Goal: Task Accomplishment & Management: Complete application form

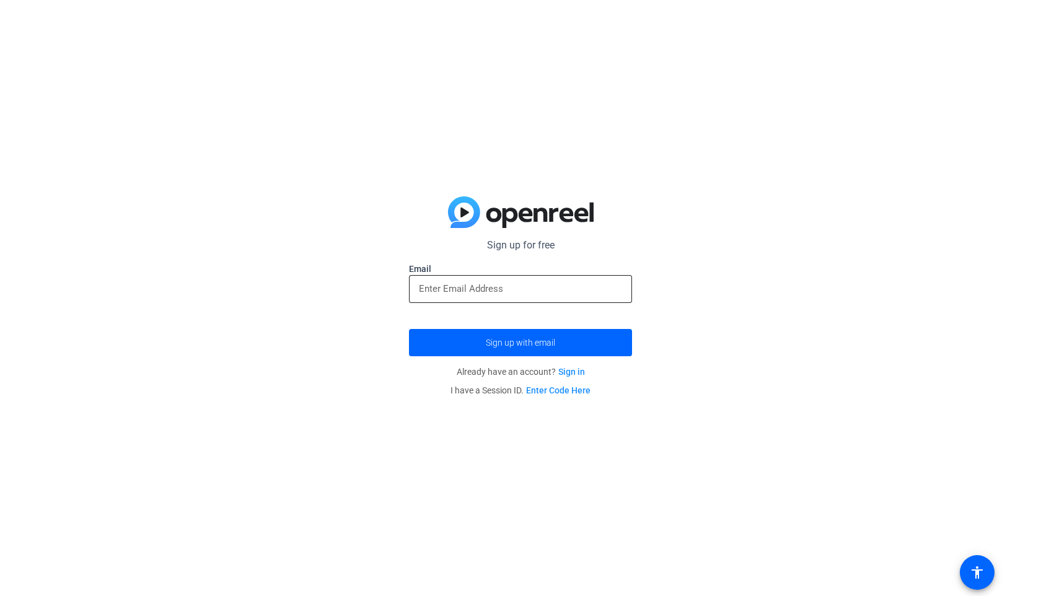
click at [461, 286] on input "email" at bounding box center [520, 288] width 203 height 15
type input "[PERSON_NAME][EMAIL_ADDRESS][PERSON_NAME][DOMAIN_NAME]"
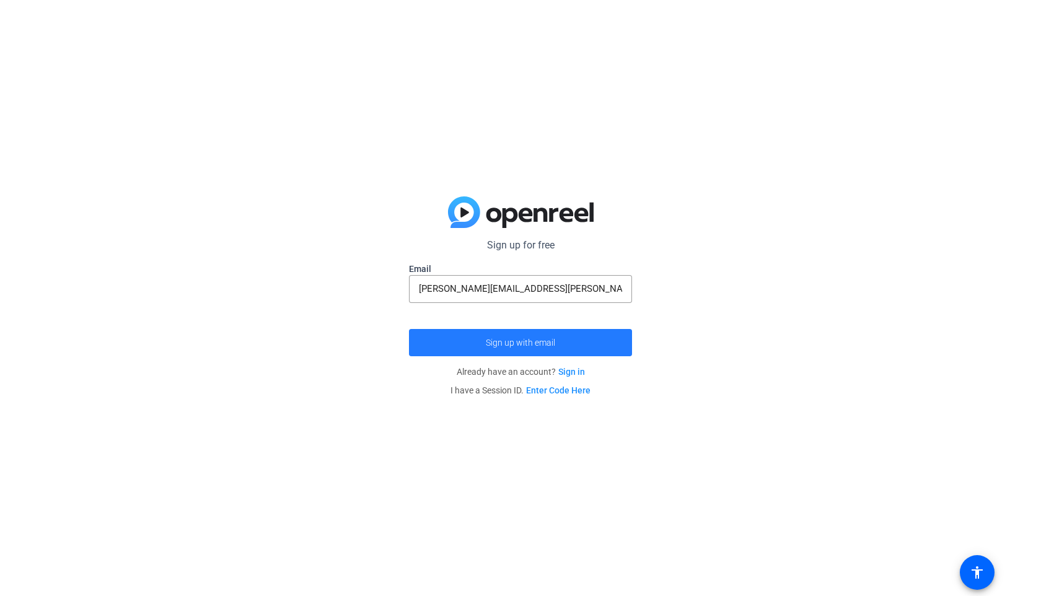
click at [510, 343] on span "Sign up with email" at bounding box center [520, 343] width 69 height 0
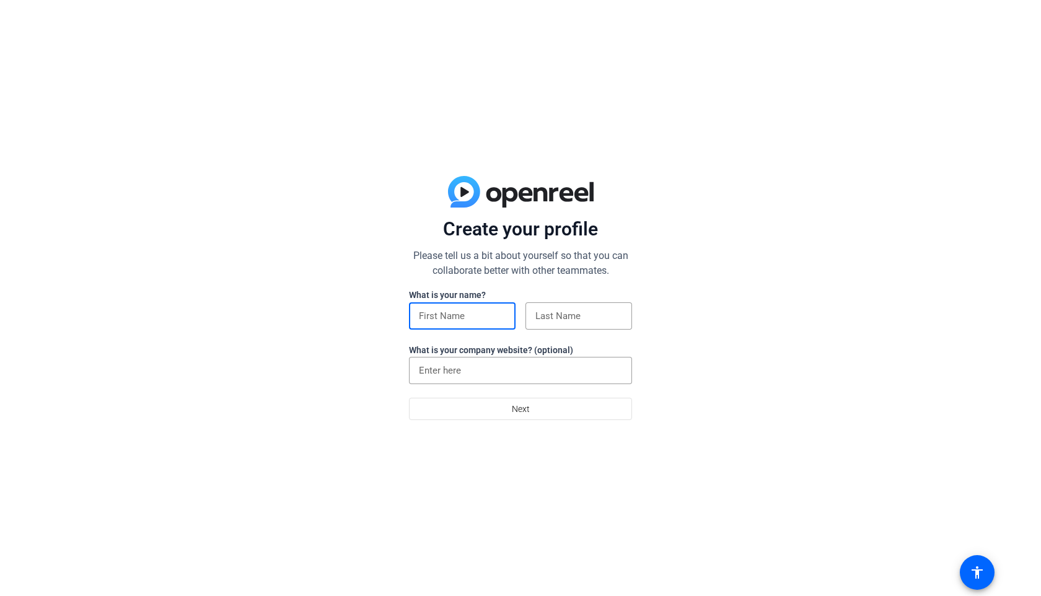
click at [447, 309] on input at bounding box center [462, 316] width 87 height 15
type input "[PERSON_NAME]"
click at [573, 315] on input at bounding box center [579, 316] width 87 height 15
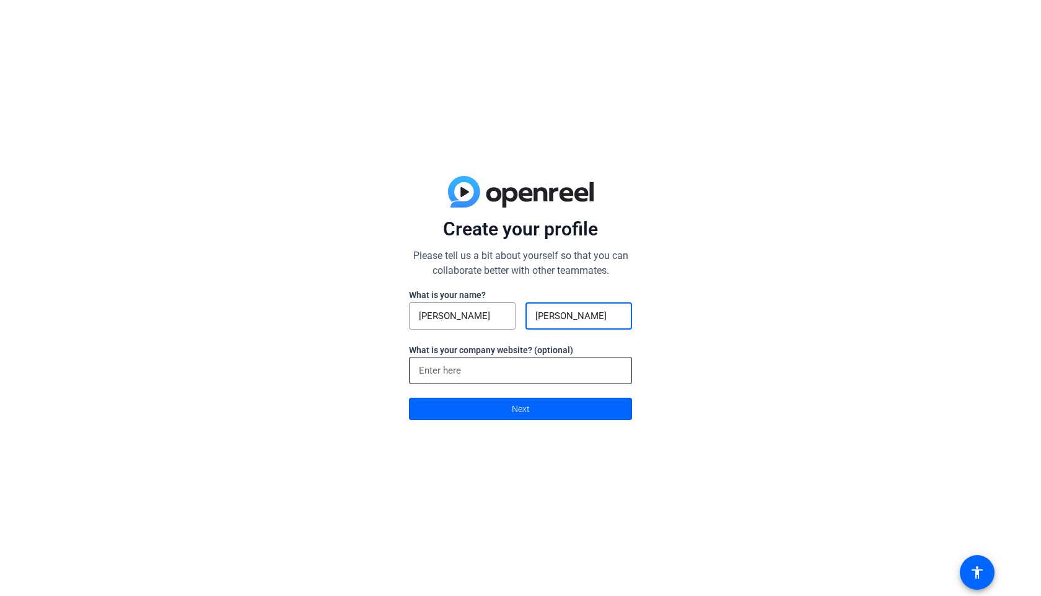
type input "[PERSON_NAME]"
click at [498, 373] on input at bounding box center [520, 370] width 203 height 15
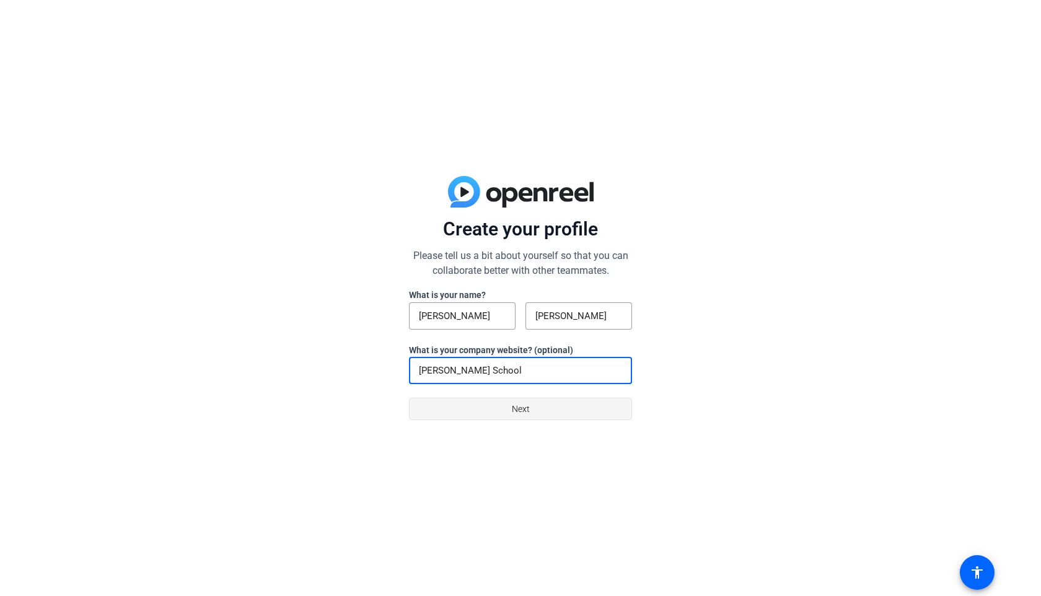
click at [546, 414] on span at bounding box center [521, 409] width 222 height 30
click at [498, 368] on input "[PERSON_NAME] School" at bounding box center [520, 370] width 203 height 15
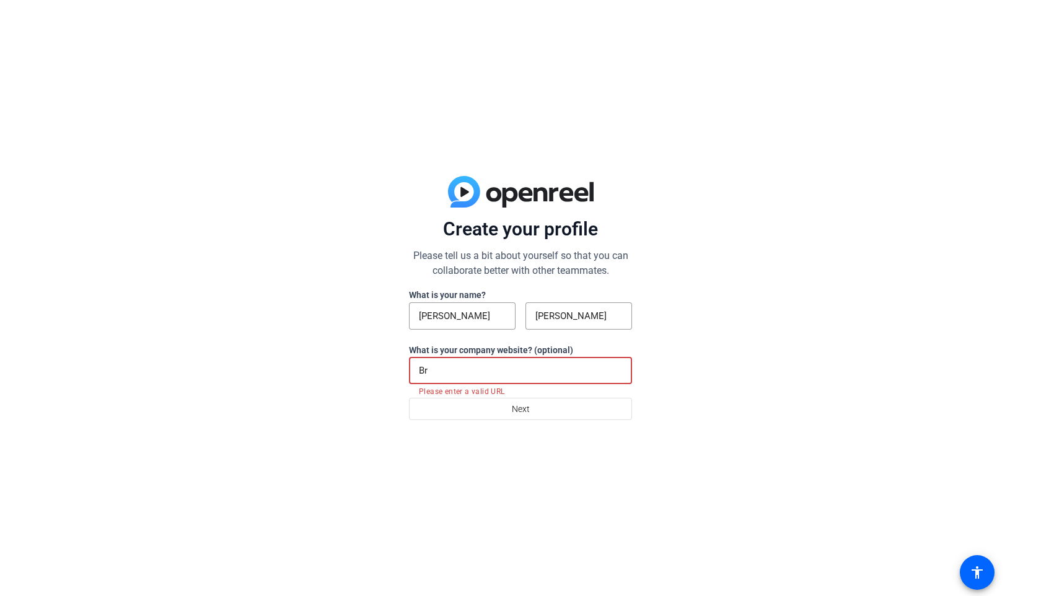
type input "B"
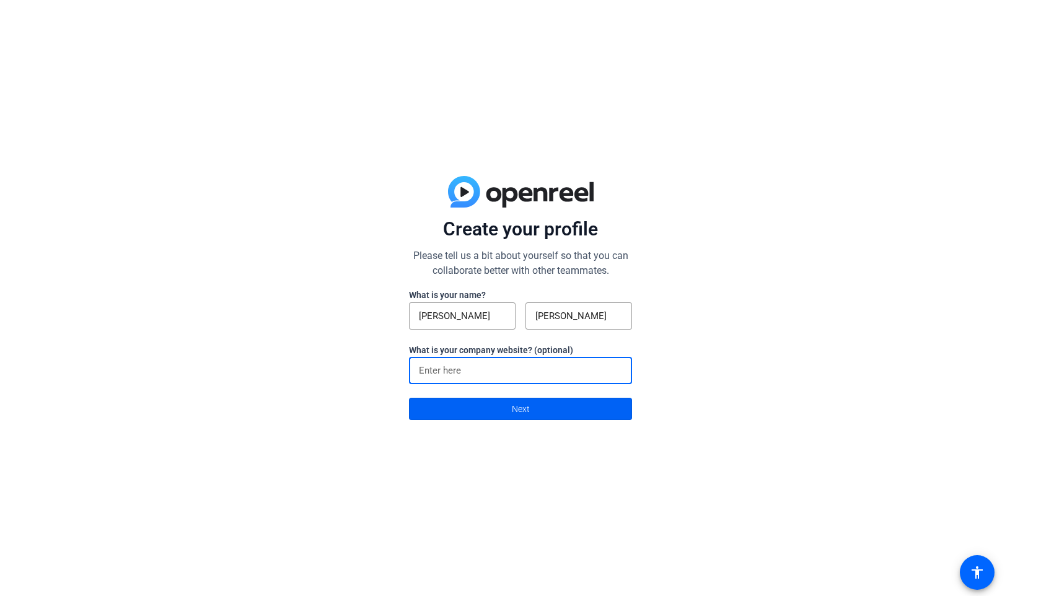
click at [499, 412] on span at bounding box center [521, 409] width 222 height 30
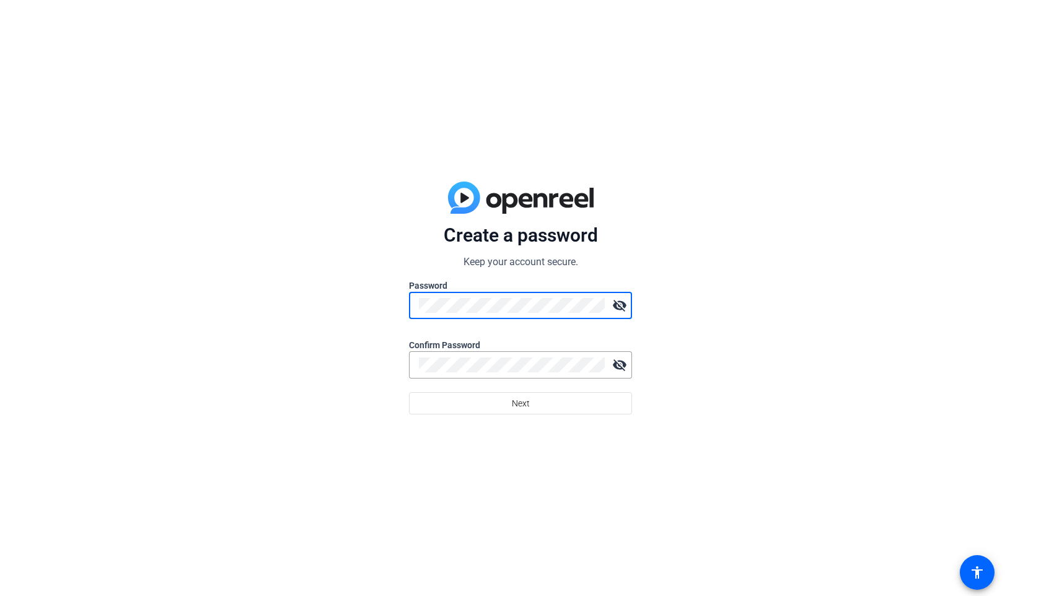
click at [616, 307] on mat-icon "visibility_off" at bounding box center [619, 305] width 25 height 25
click at [400, 304] on div "Create a password Keep your account secure. Password visibility Confirm Passwor…" at bounding box center [520, 298] width 1041 height 596
click at [430, 357] on div at bounding box center [512, 364] width 186 height 27
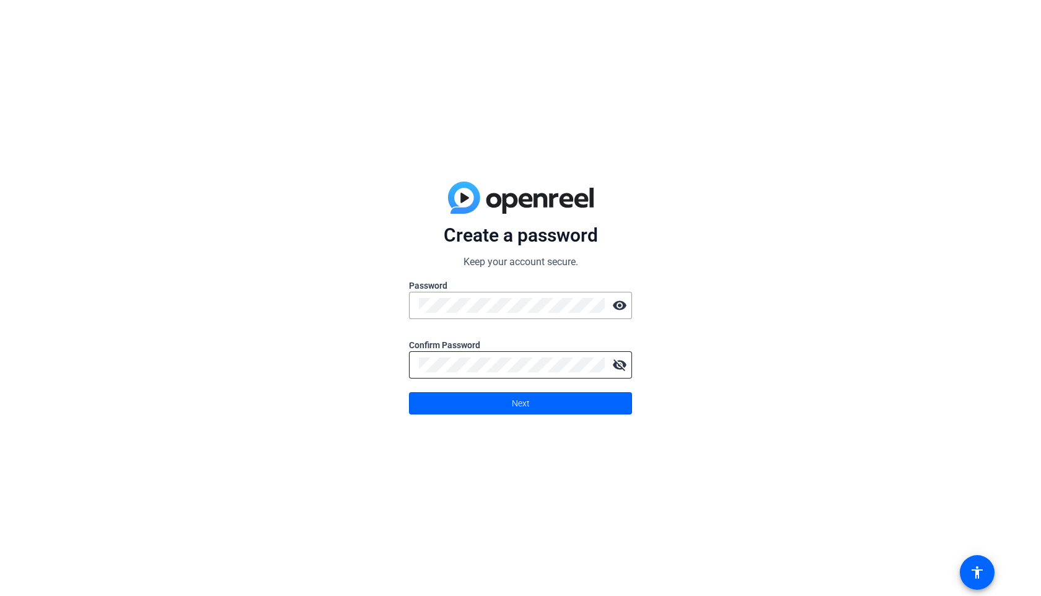
click at [622, 364] on mat-icon "visibility_off" at bounding box center [619, 365] width 25 height 25
click at [496, 402] on span at bounding box center [521, 404] width 222 height 30
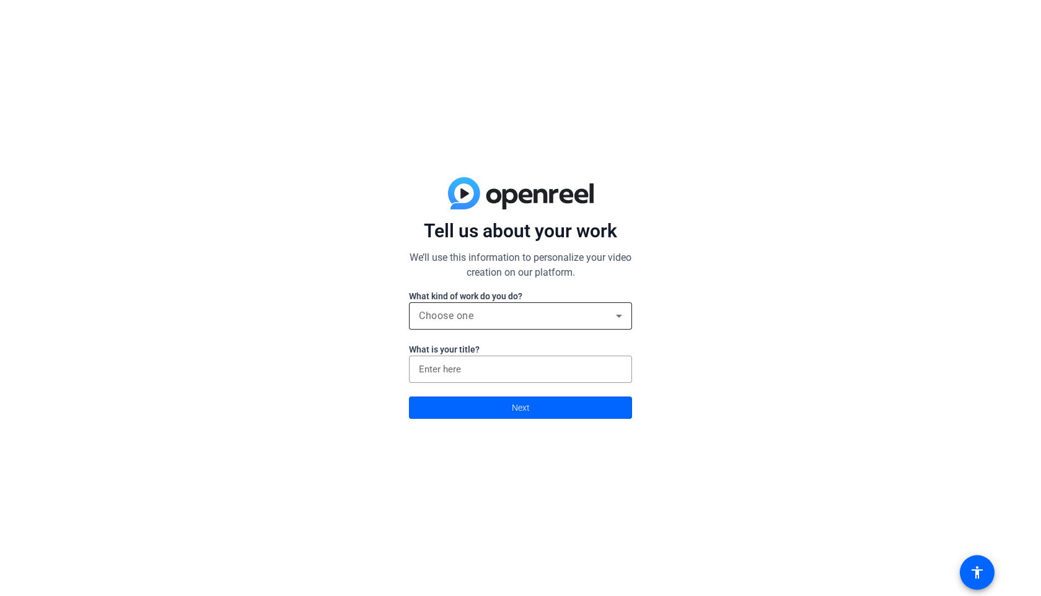
click at [609, 315] on div "Choose one" at bounding box center [517, 316] width 197 height 15
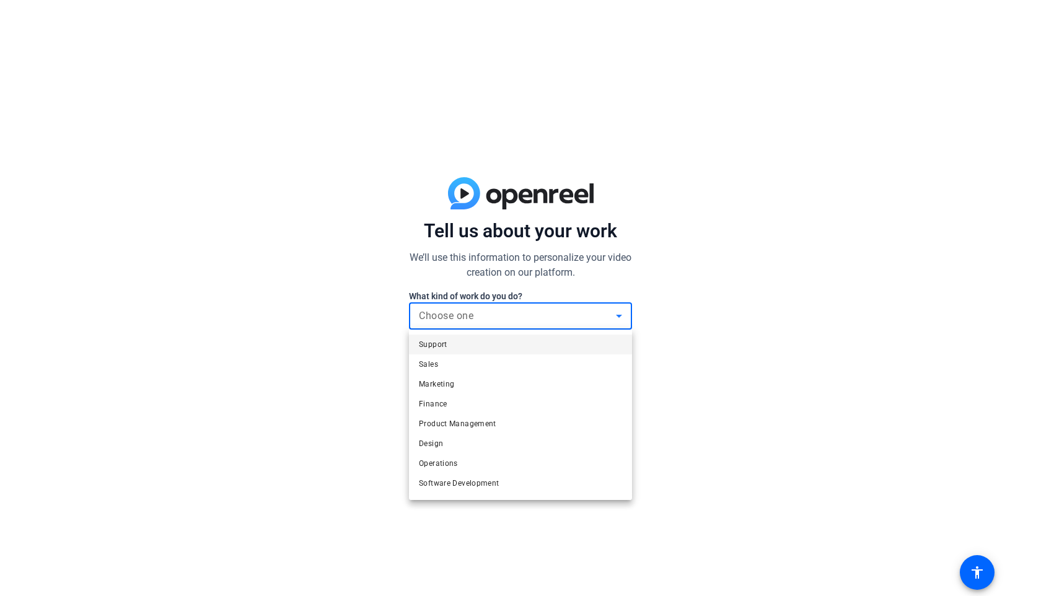
click at [446, 338] on span "Support" at bounding box center [433, 344] width 29 height 15
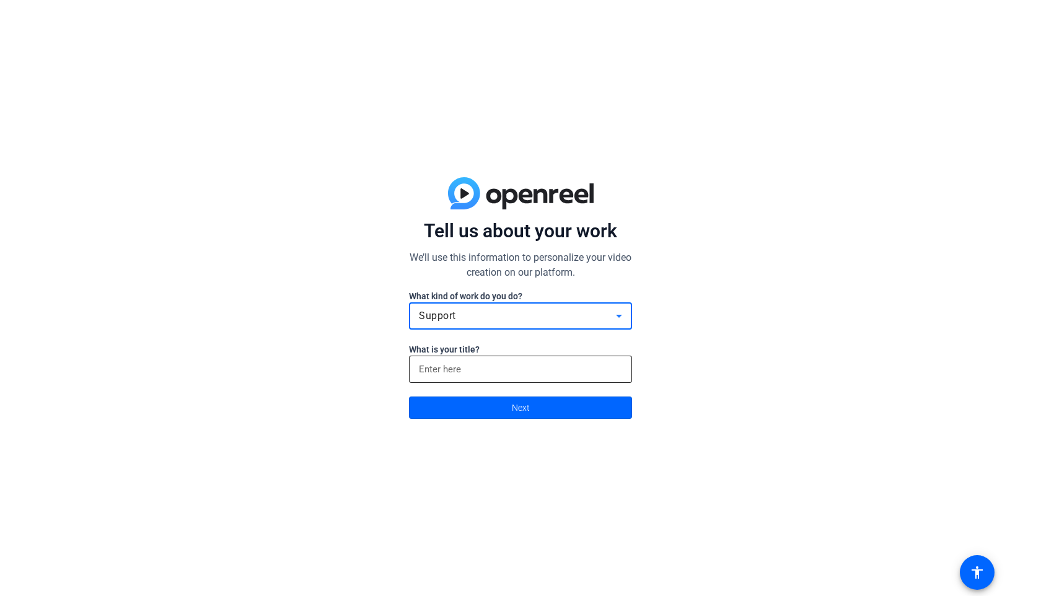
click at [463, 371] on input at bounding box center [520, 369] width 203 height 15
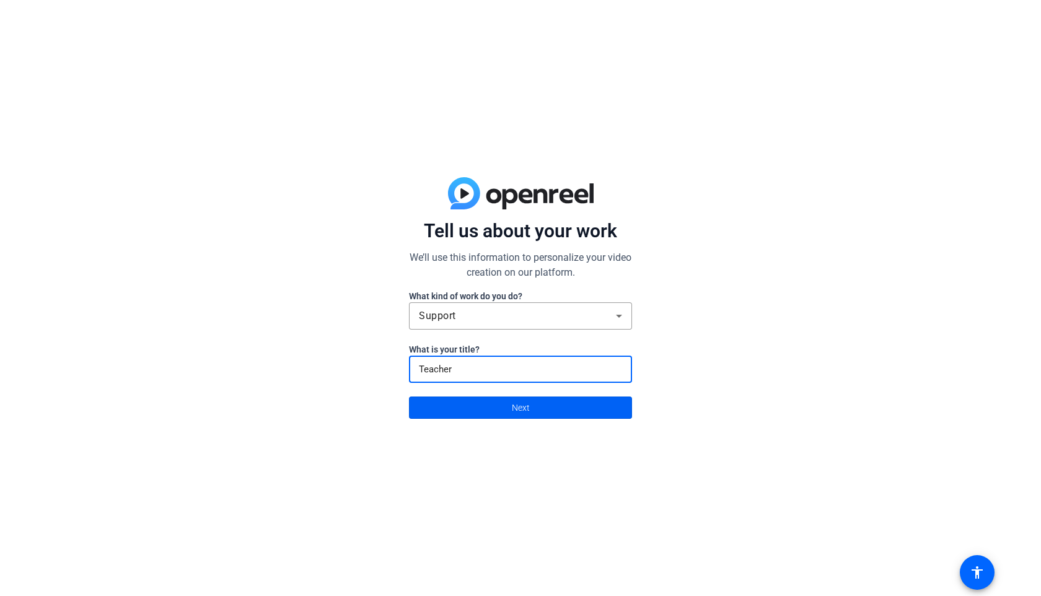
type input "Teacher"
click at [493, 407] on span at bounding box center [521, 408] width 222 height 30
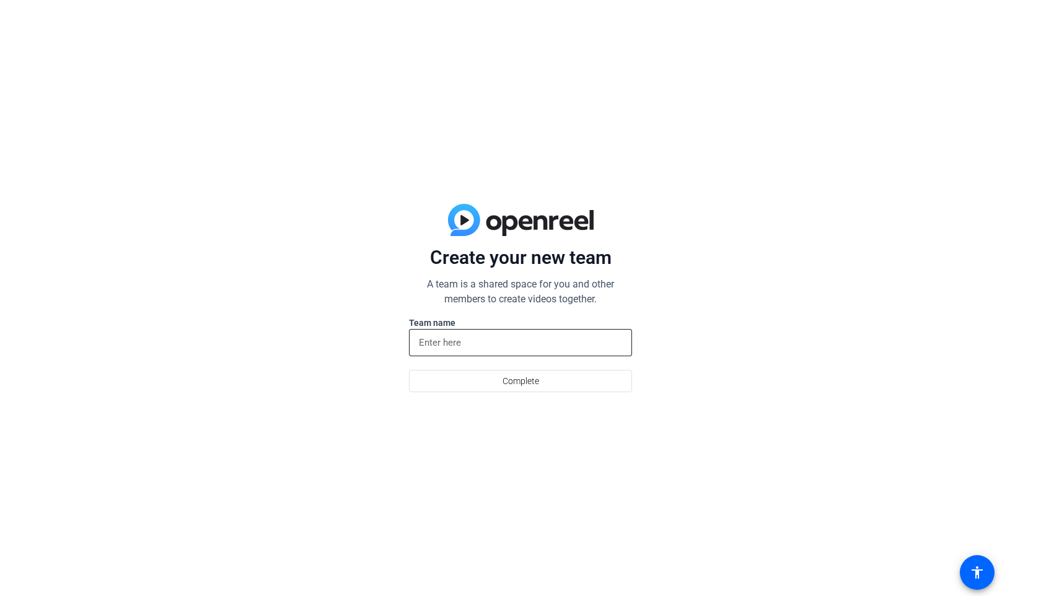
click at [469, 350] on div at bounding box center [520, 342] width 203 height 27
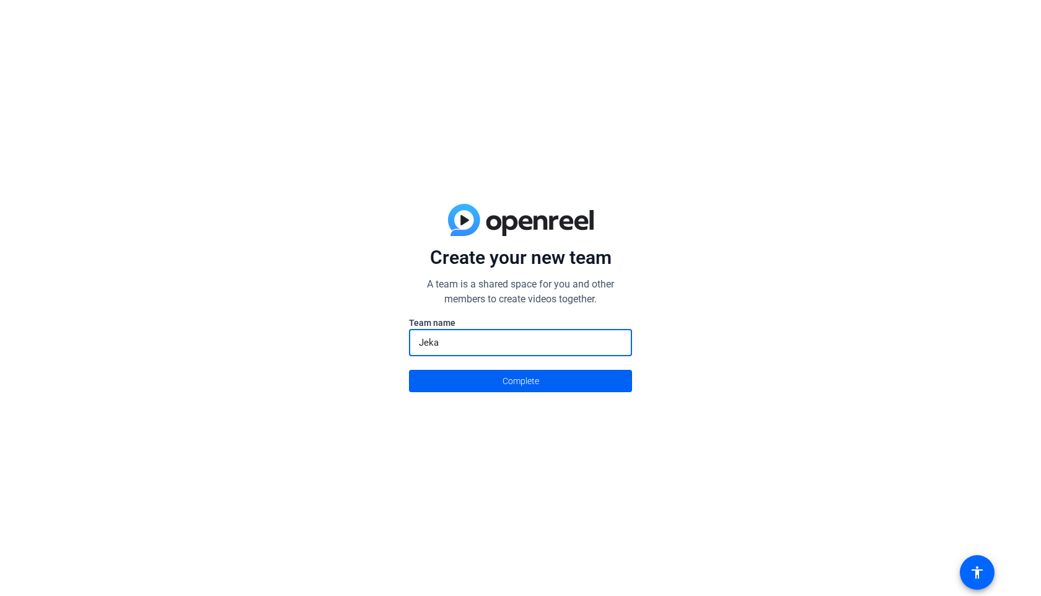
type input "Jeka"
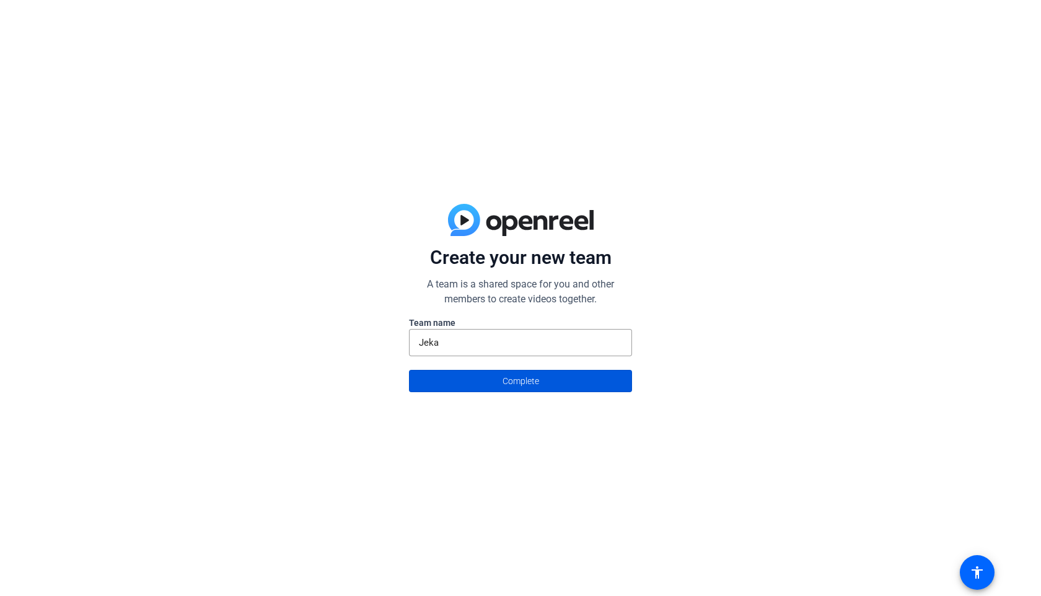
click at [498, 380] on span at bounding box center [521, 381] width 222 height 30
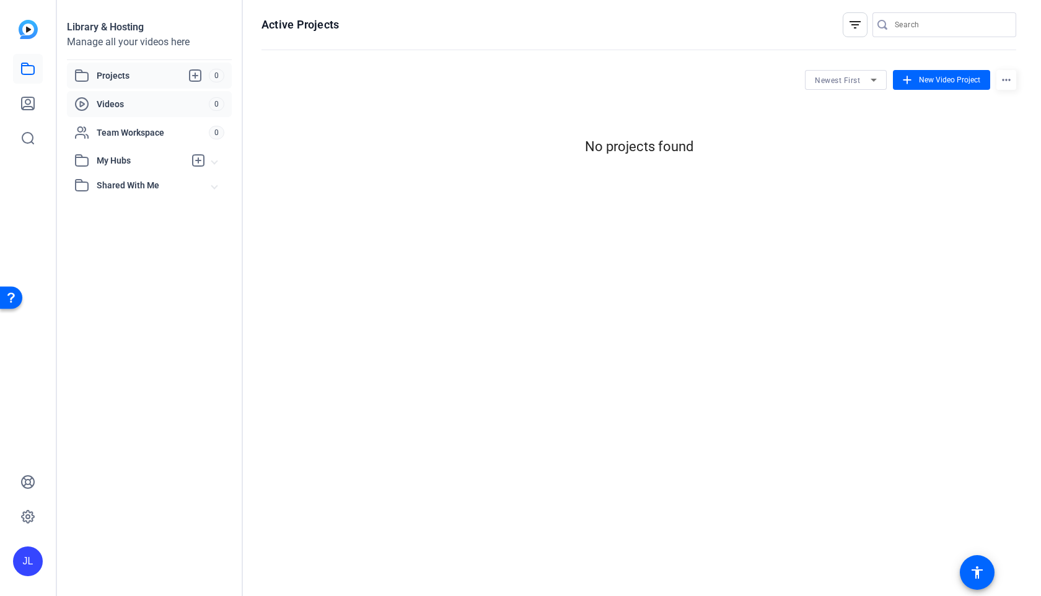
click at [110, 105] on span "Videos" at bounding box center [153, 104] width 112 height 12
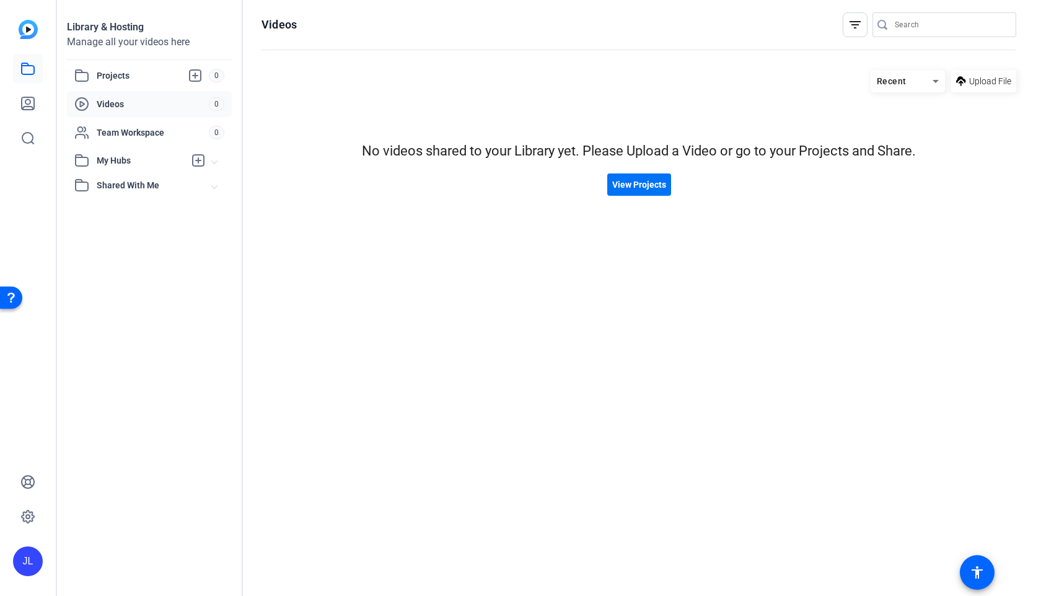
click at [640, 180] on span "View Projects" at bounding box center [639, 185] width 54 height 13
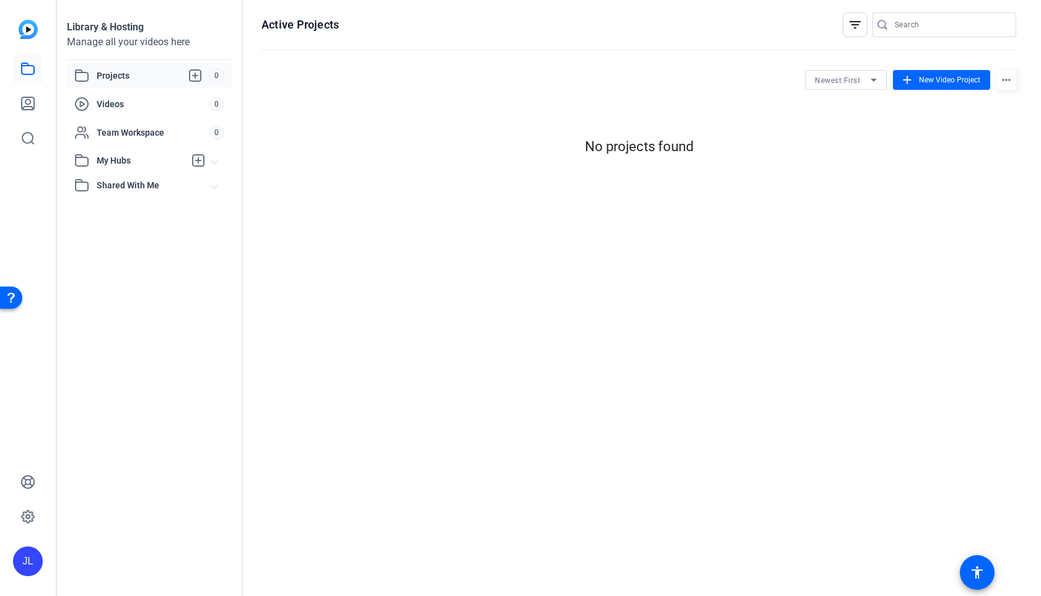
click at [24, 29] on img at bounding box center [28, 29] width 19 height 19
click at [947, 81] on span "New Video Project" at bounding box center [949, 79] width 61 height 11
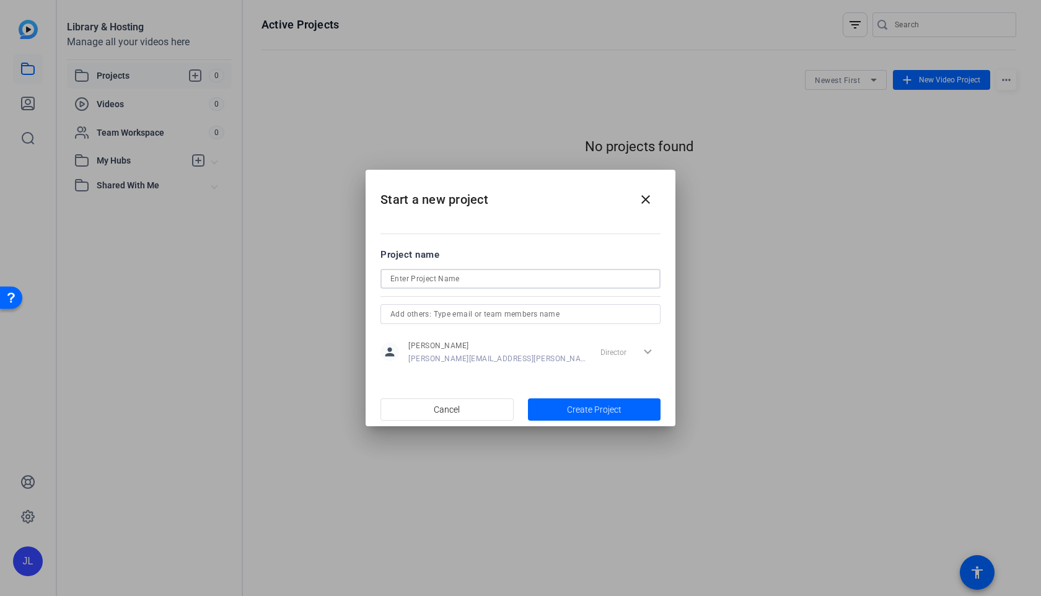
click at [431, 283] on input at bounding box center [521, 279] width 260 height 15
click at [125, 302] on div at bounding box center [520, 298] width 1041 height 596
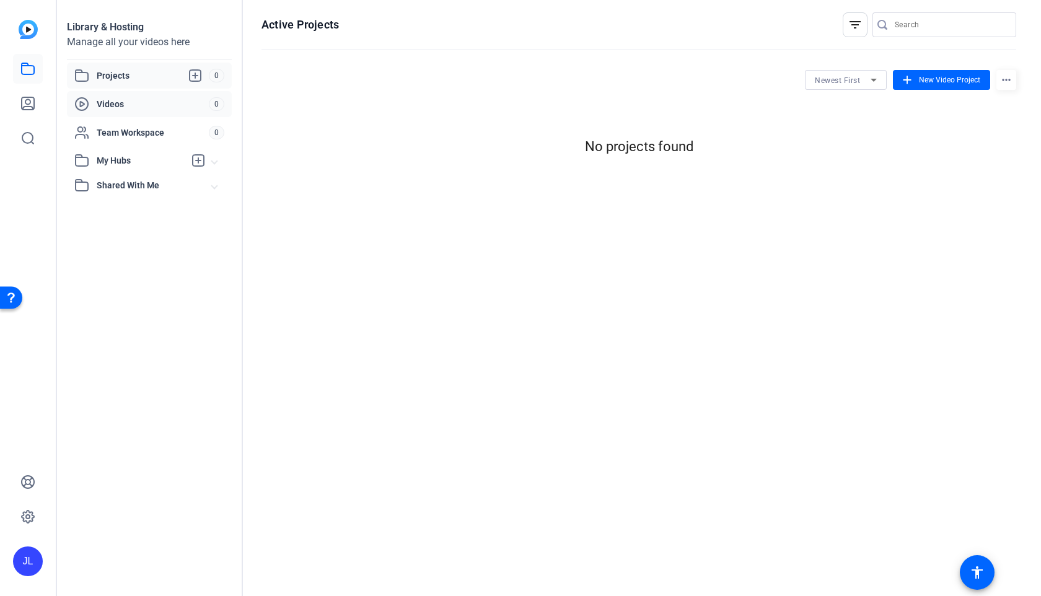
click at [111, 105] on span "Videos" at bounding box center [153, 104] width 112 height 12
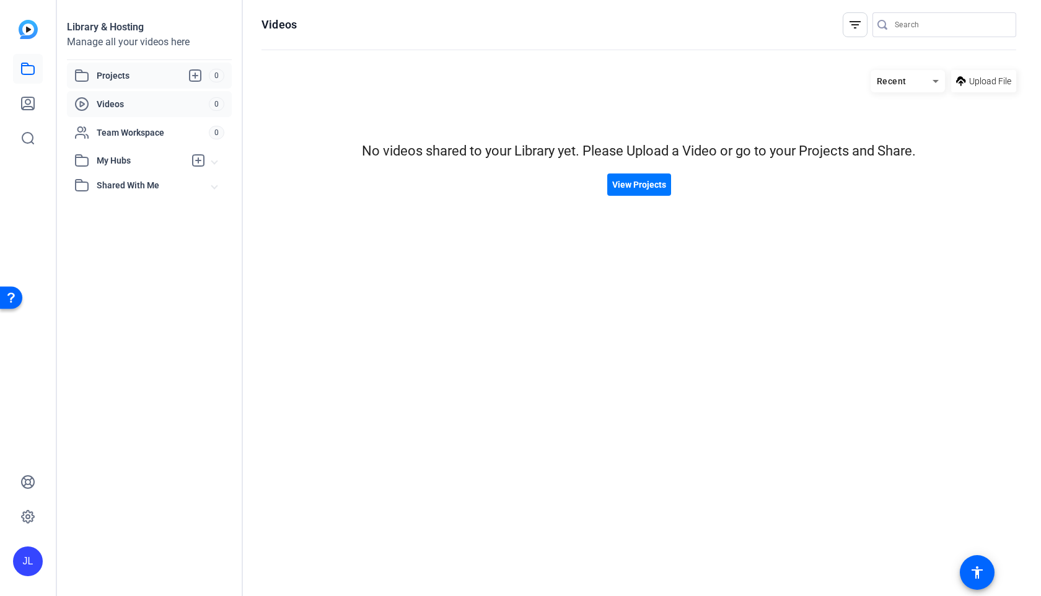
click at [162, 75] on span "Projects" at bounding box center [153, 75] width 112 height 15
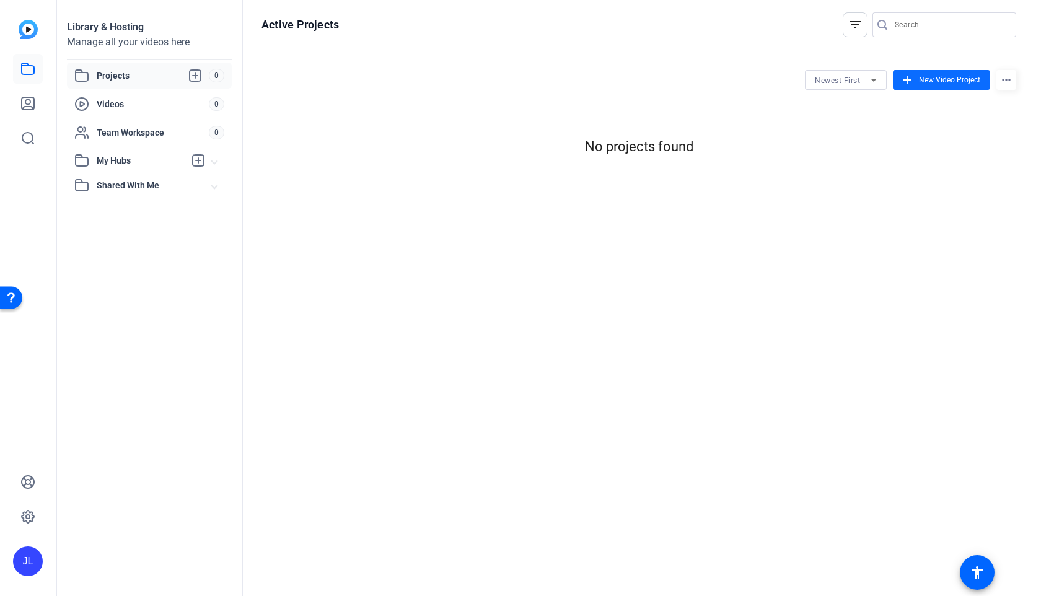
click at [951, 80] on span "New Video Project" at bounding box center [949, 79] width 61 height 11
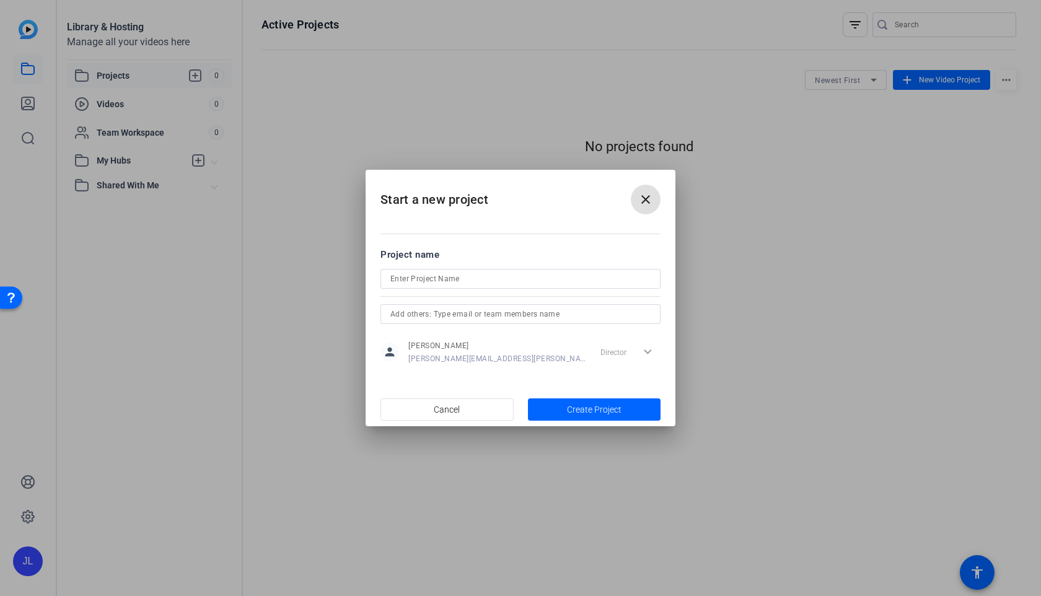
click at [458, 286] on input at bounding box center [521, 279] width 260 height 15
type input "El cuerpo humano"
click at [602, 415] on span "Create Project" at bounding box center [594, 410] width 55 height 13
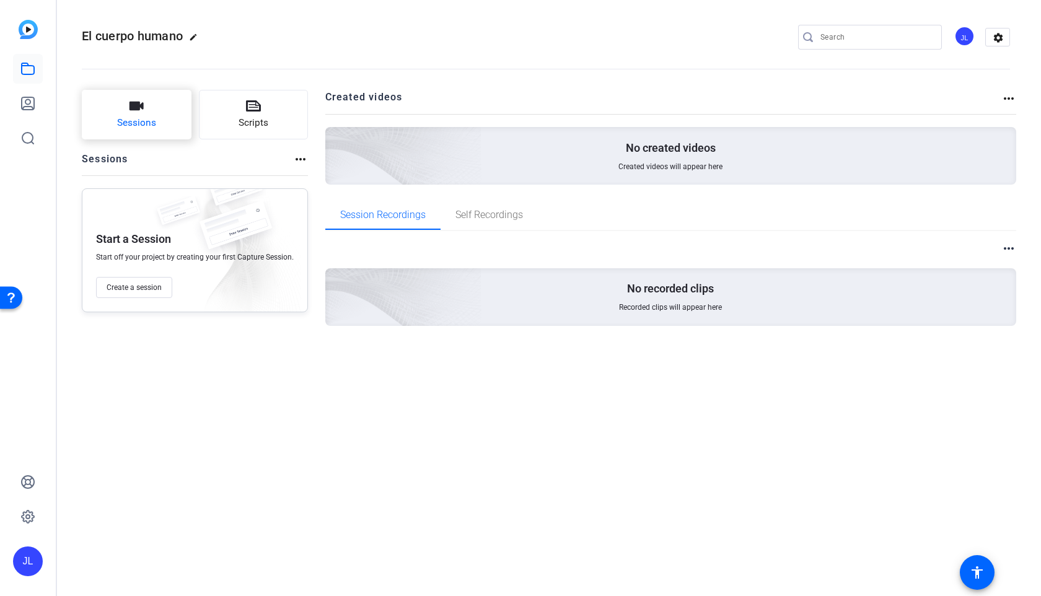
click at [134, 117] on span "Sessions" at bounding box center [136, 123] width 39 height 14
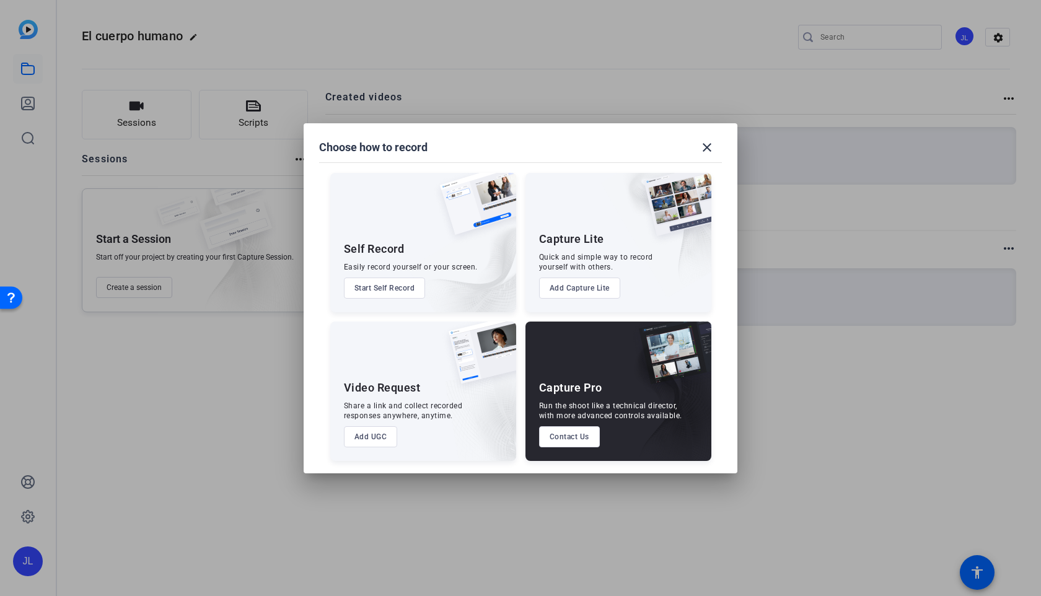
click at [373, 440] on button "Add UGC" at bounding box center [371, 436] width 54 height 21
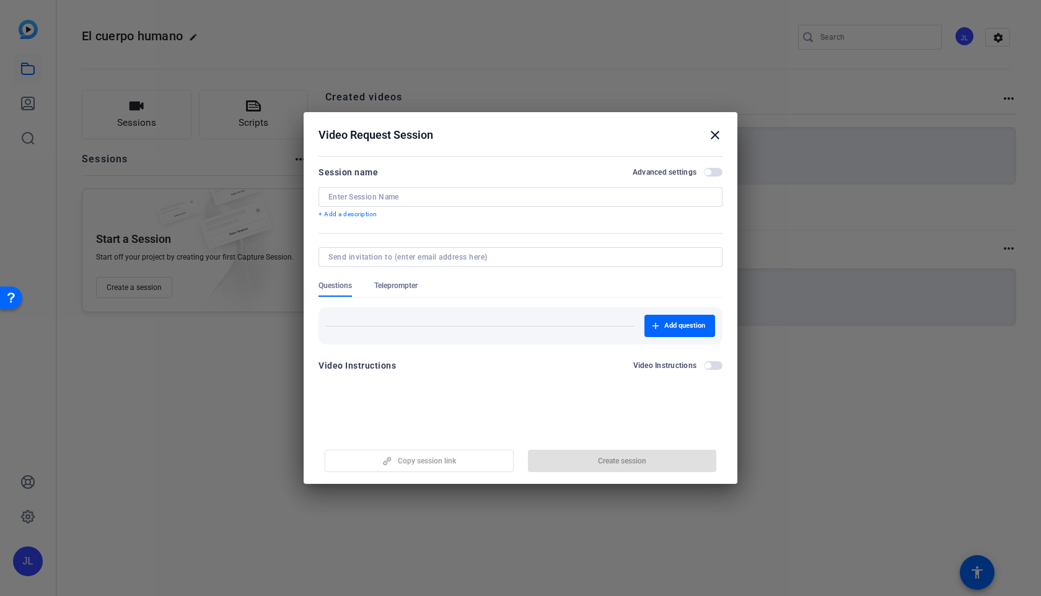
click at [712, 137] on mat-icon "close" at bounding box center [715, 135] width 15 height 15
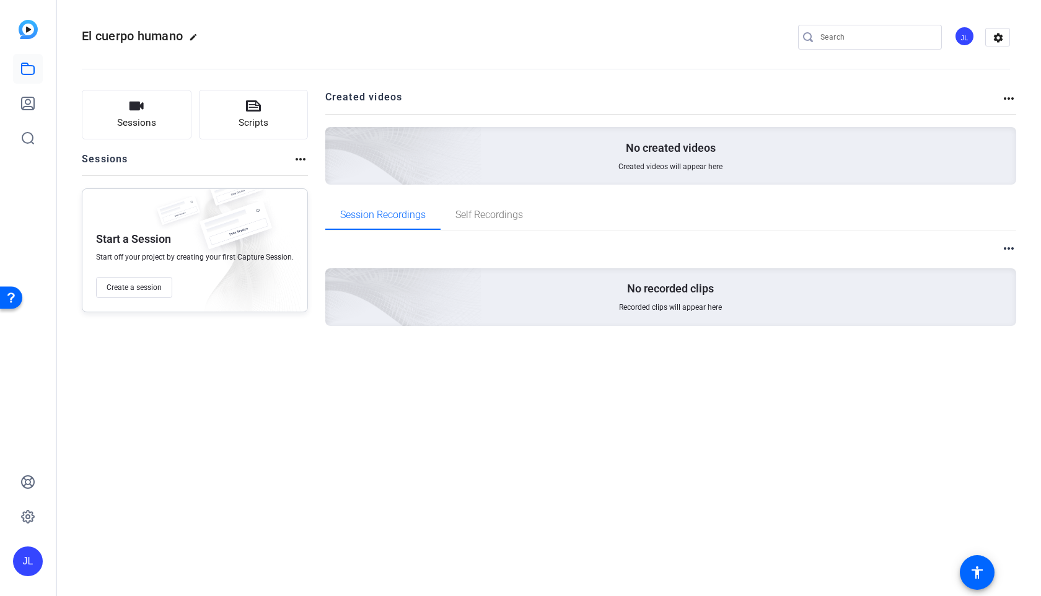
click at [430, 52] on openreel-divider-bar at bounding box center [546, 65] width 929 height 38
click at [29, 72] on icon at bounding box center [27, 68] width 15 height 15
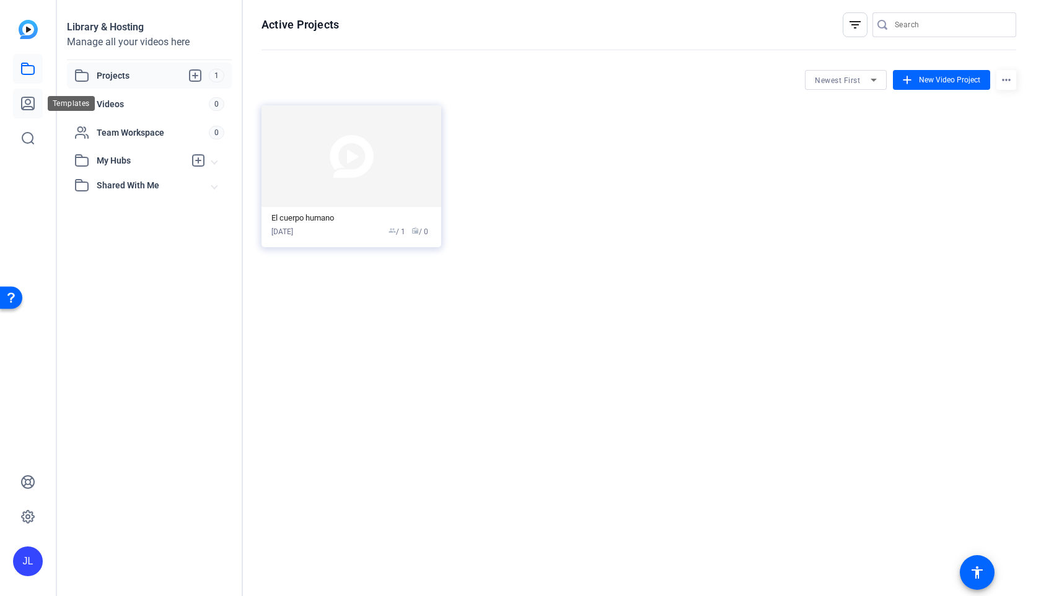
click at [31, 102] on icon at bounding box center [27, 103] width 15 height 15
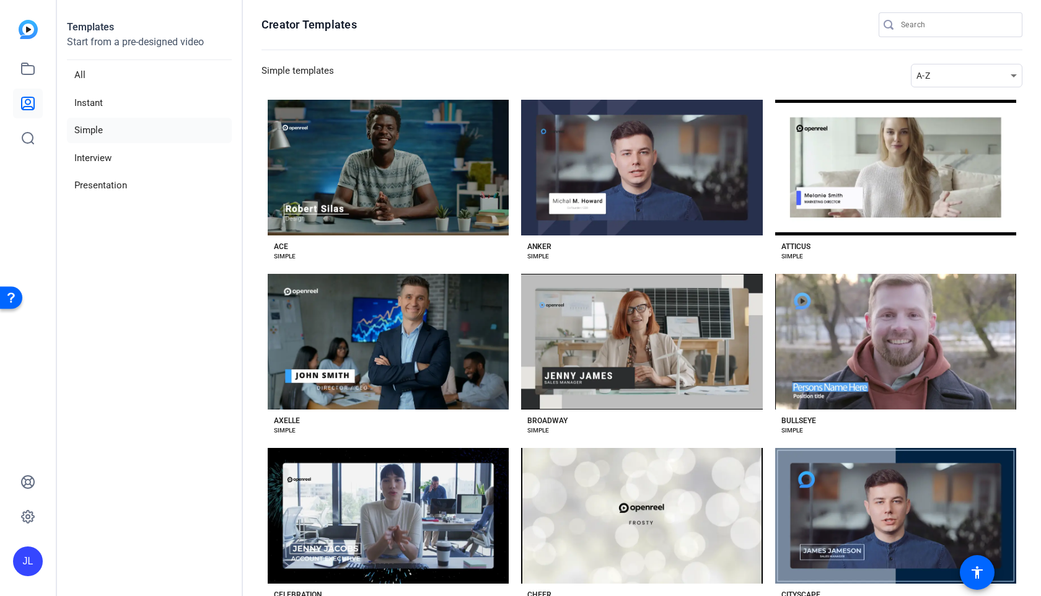
click at [92, 128] on li "Simple" at bounding box center [149, 130] width 165 height 25
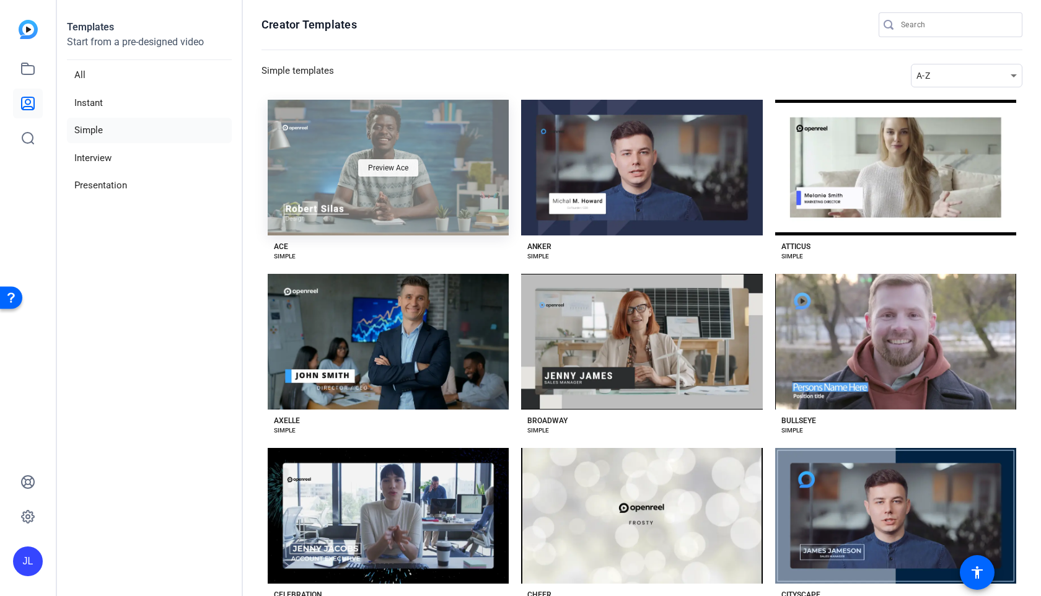
click at [362, 169] on div "Preview Ace" at bounding box center [388, 167] width 60 height 17
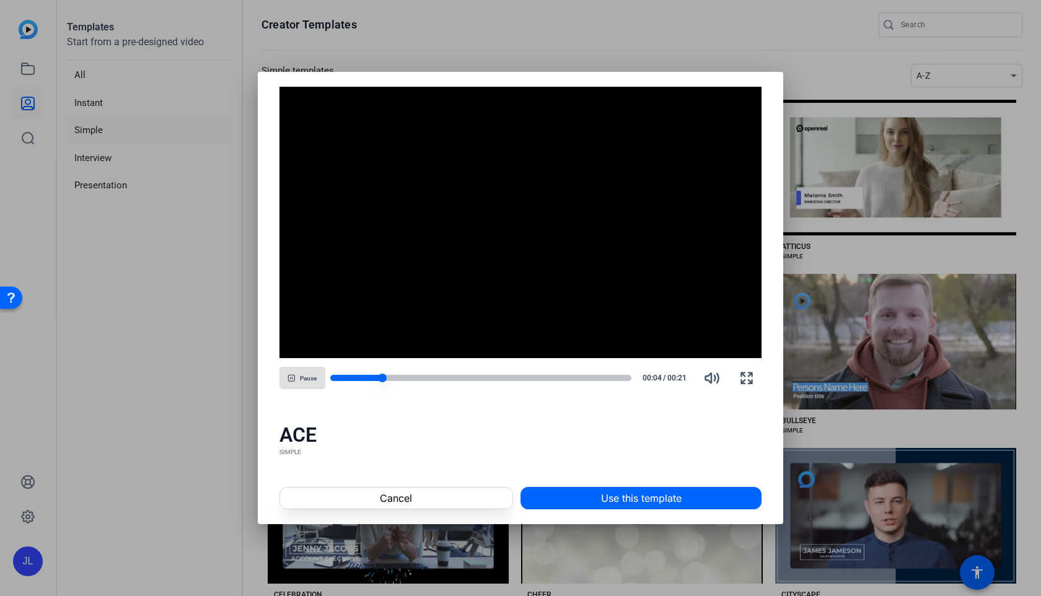
click at [550, 377] on div at bounding box center [481, 378] width 302 height 6
click at [597, 378] on div at bounding box center [481, 378] width 302 height 6
click at [424, 501] on span at bounding box center [396, 498] width 232 height 30
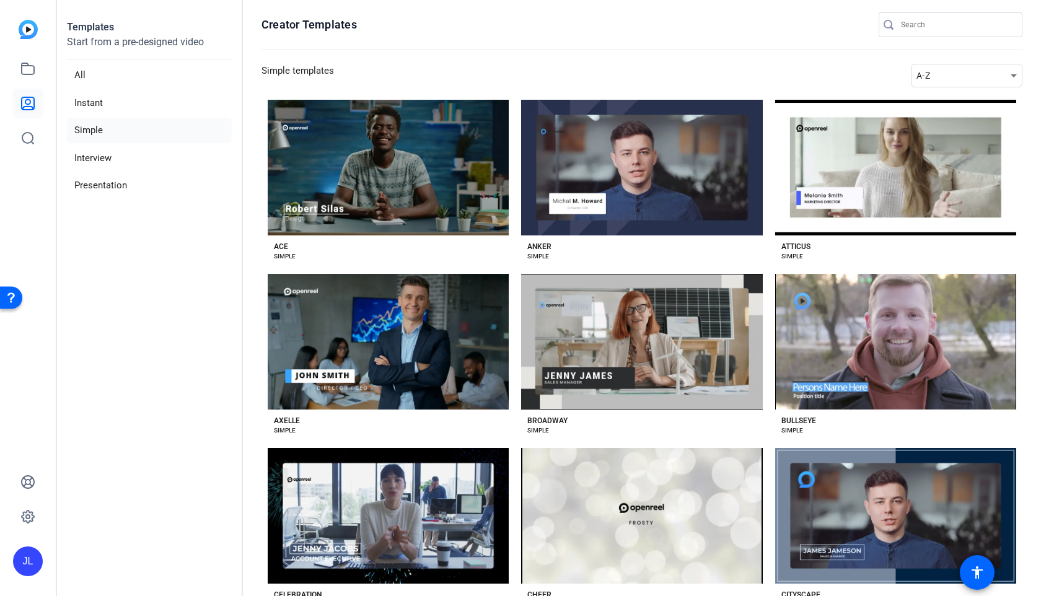
click at [862, 51] on openreel-divider-bar at bounding box center [642, 50] width 761 height 27
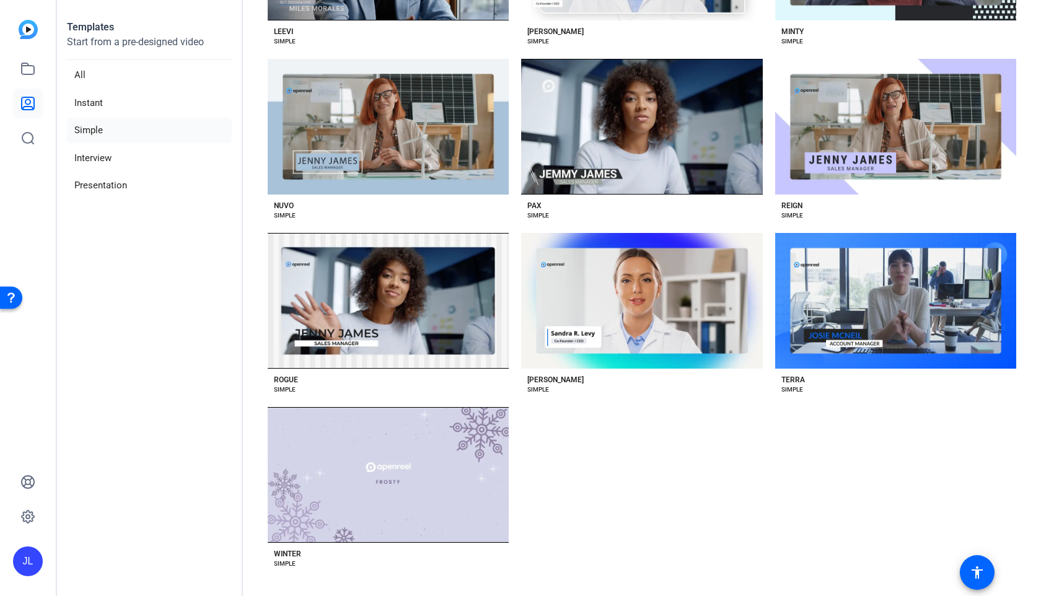
scroll to position [919, 0]
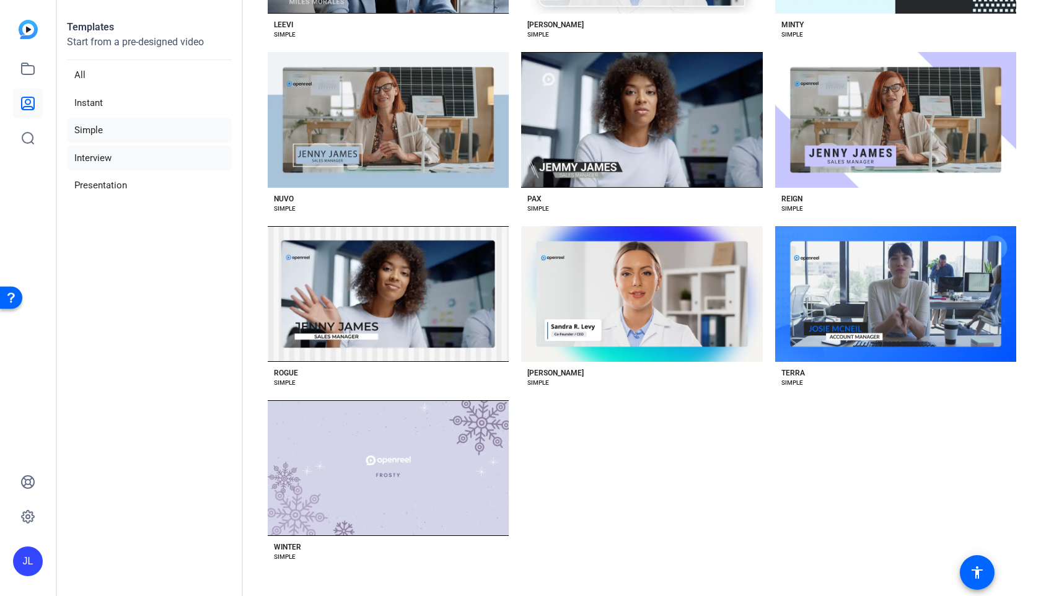
click at [92, 156] on li "Interview" at bounding box center [149, 158] width 165 height 25
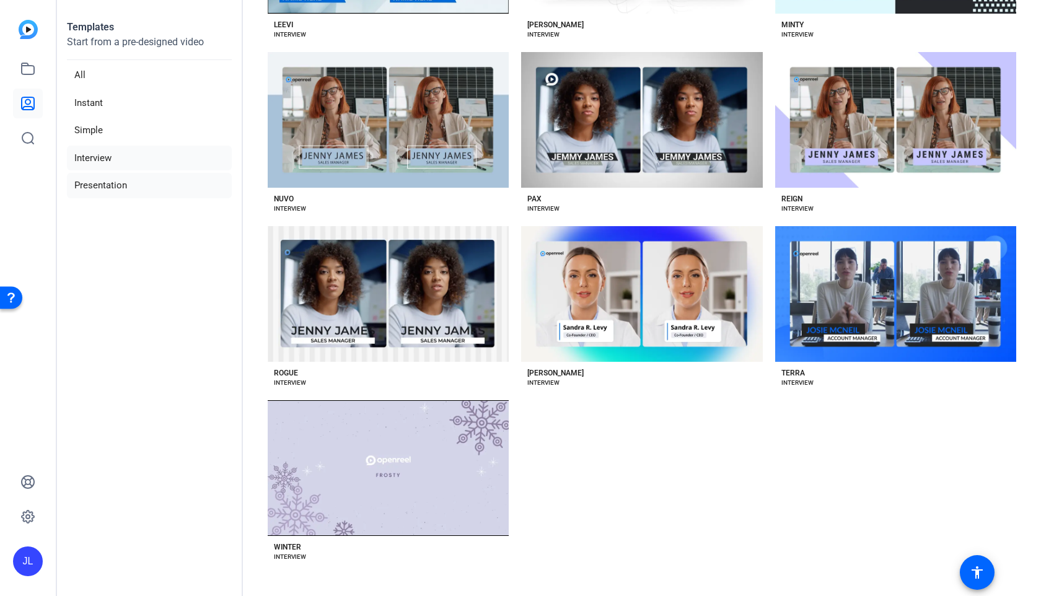
click at [104, 190] on li "Presentation" at bounding box center [149, 185] width 165 height 25
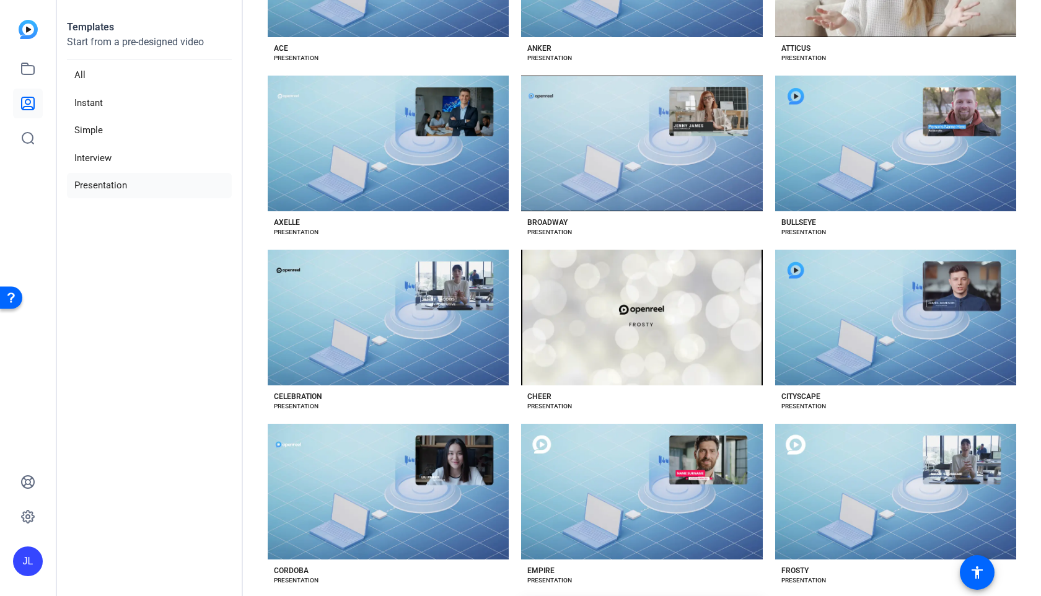
scroll to position [223, 0]
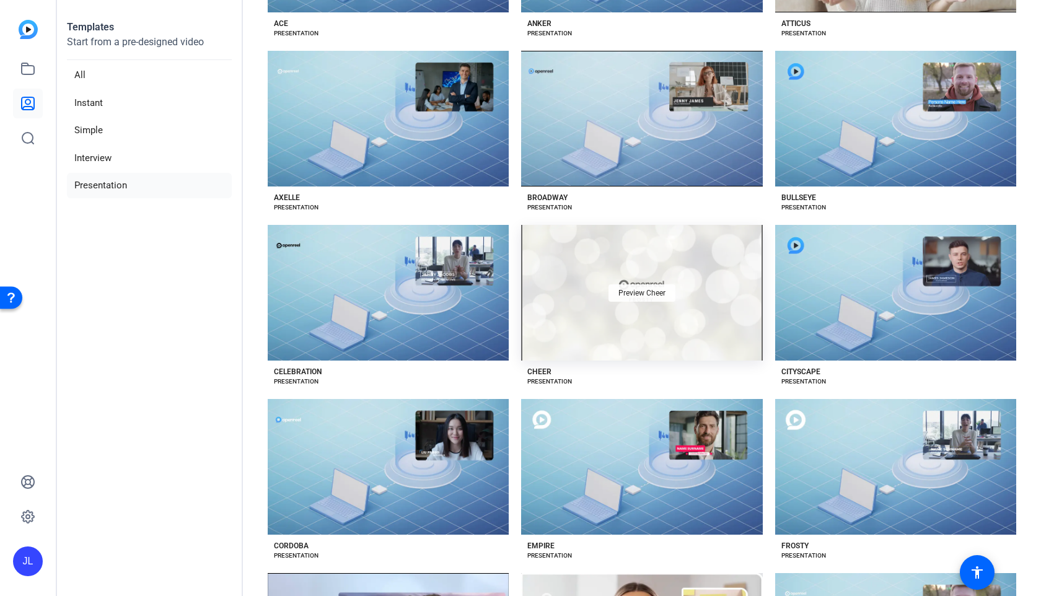
click at [642, 295] on span "Preview Cheer" at bounding box center [642, 292] width 47 height 7
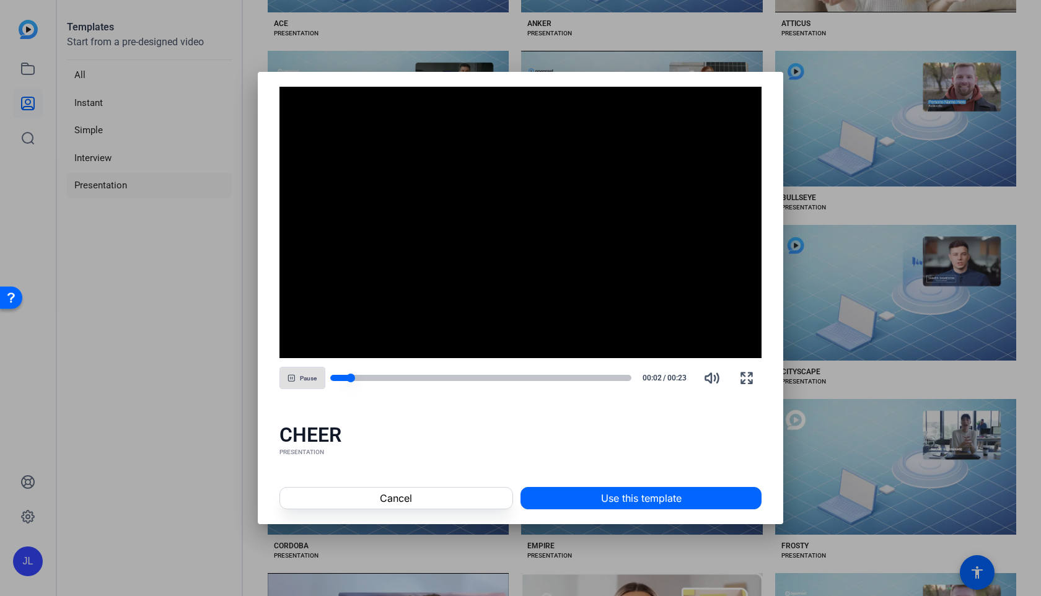
click at [497, 377] on div at bounding box center [481, 378] width 302 height 6
click at [549, 380] on div at bounding box center [481, 378] width 302 height 6
click at [586, 382] on div "Pause 00:17 / 00:23" at bounding box center [521, 378] width 483 height 30
click at [430, 497] on span at bounding box center [396, 498] width 232 height 30
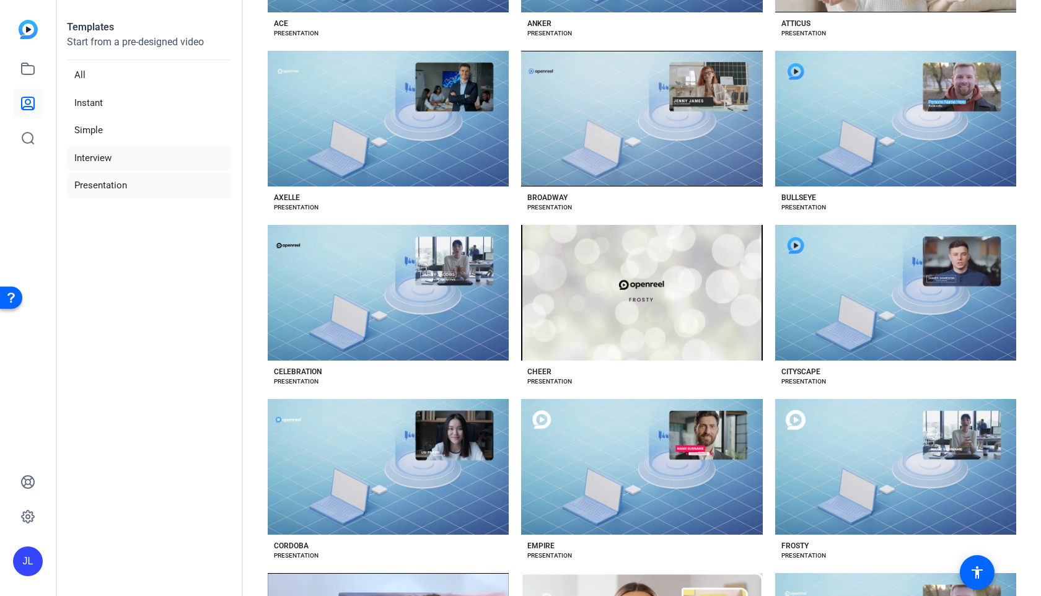
click at [106, 151] on li "Interview" at bounding box center [149, 158] width 165 height 25
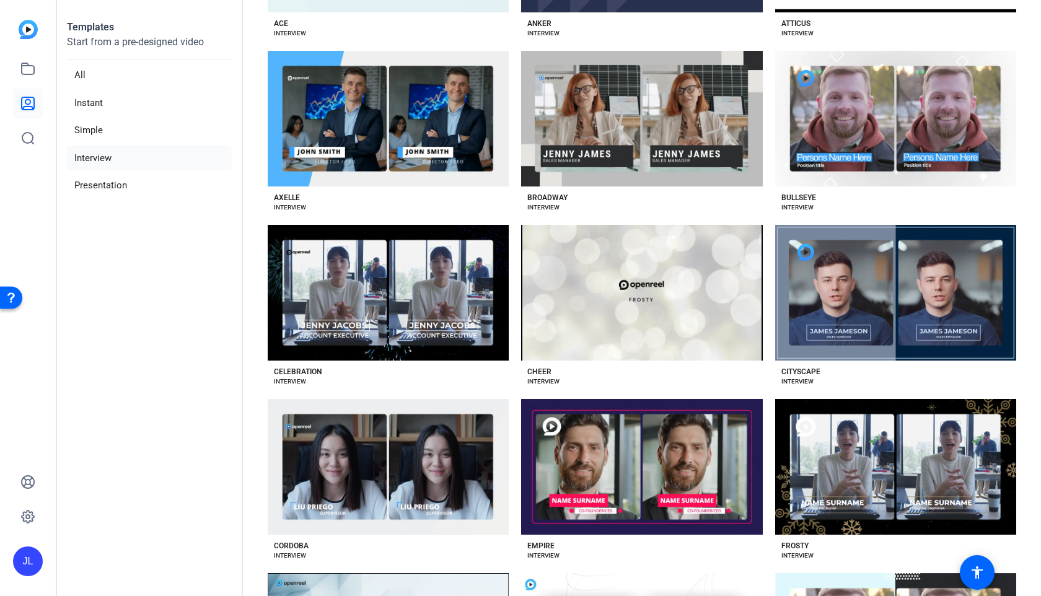
click at [179, 283] on aside "Templates Start from a pre-designed video All Instant Simple Interview Presenta…" at bounding box center [150, 298] width 186 height 596
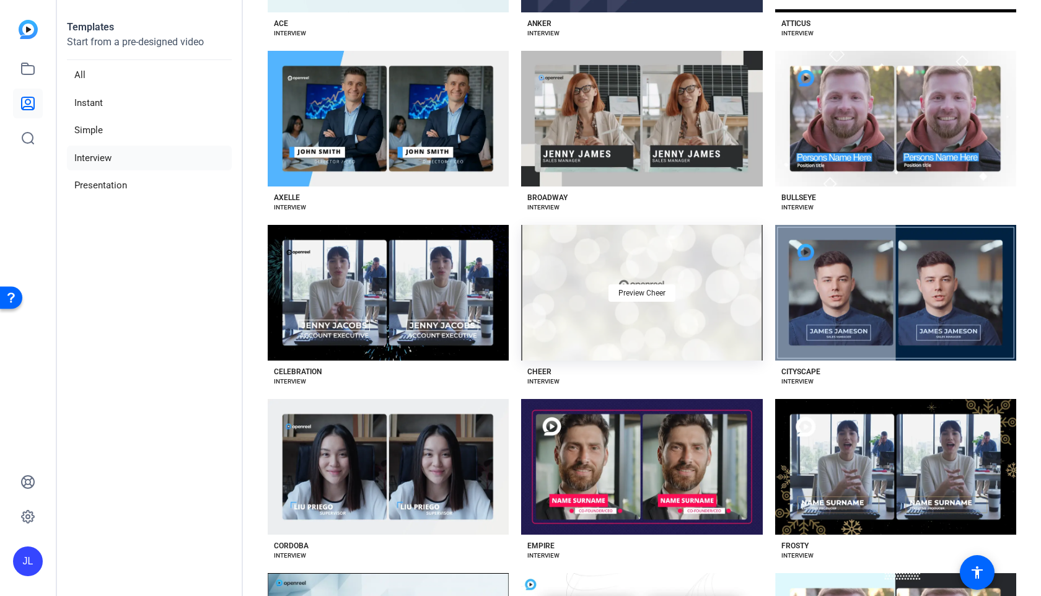
click at [555, 331] on div "Preview Cheer" at bounding box center [641, 293] width 241 height 136
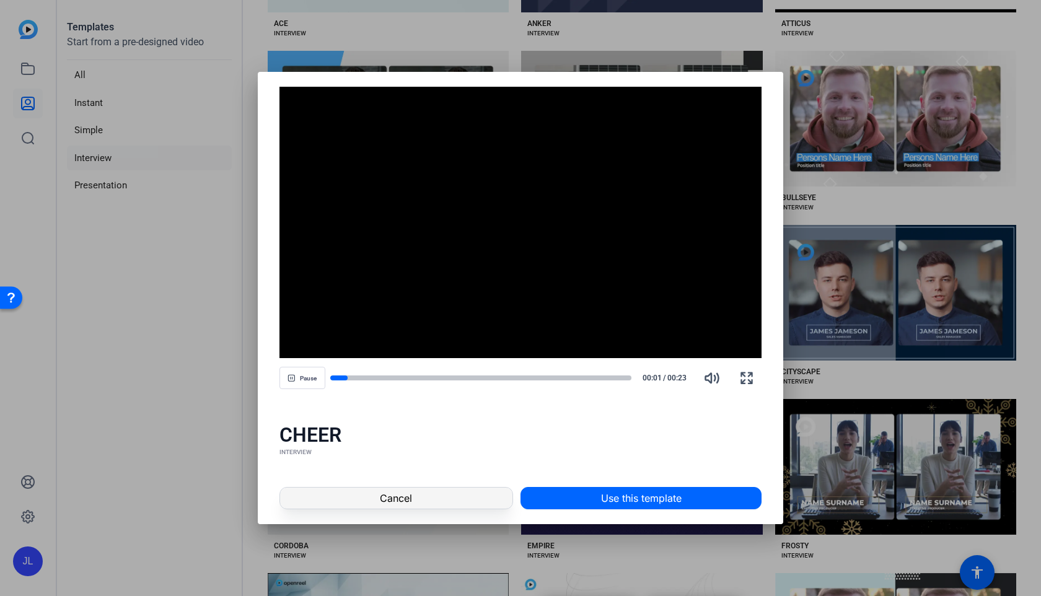
click at [388, 499] on span "Cancel" at bounding box center [396, 498] width 32 height 15
